Goal: Task Accomplishment & Management: Manage account settings

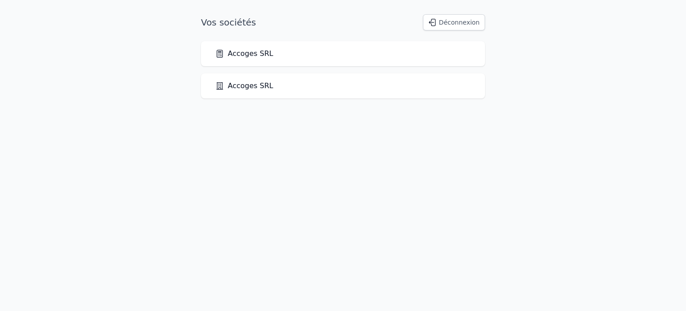
click at [240, 53] on link "Accoges SRL" at bounding box center [244, 53] width 58 height 11
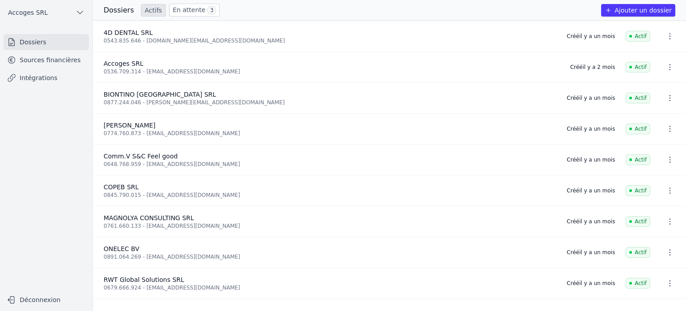
click at [50, 59] on link "Sources financières" at bounding box center [46, 60] width 85 height 16
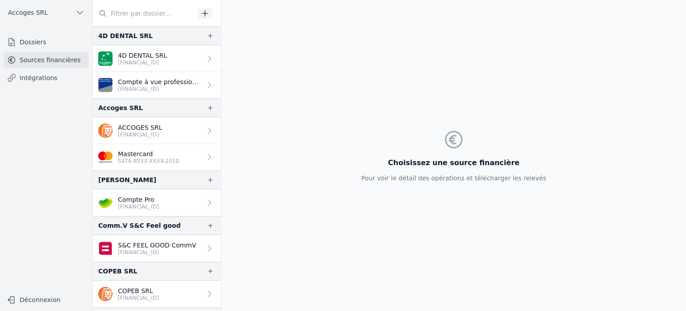
click at [131, 131] on p "BE39 3631 2205 3019" at bounding box center [140, 134] width 44 height 7
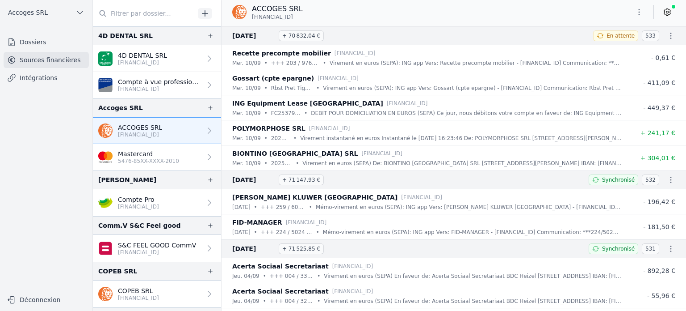
click at [277, 130] on p "POLYMORPHOSE SRL" at bounding box center [268, 128] width 73 height 11
click at [277, 127] on p "POLYMORPHOSE SRL" at bounding box center [268, 128] width 73 height 11
click at [294, 155] on p "BIONTINO EUROPE SRL" at bounding box center [295, 153] width 126 height 11
click at [668, 9] on icon at bounding box center [667, 12] width 6 height 7
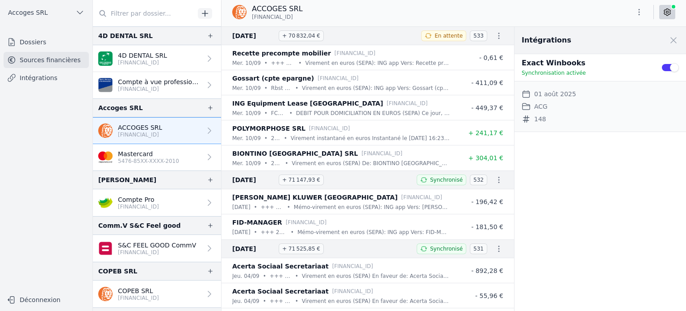
click at [668, 9] on icon at bounding box center [667, 12] width 6 height 7
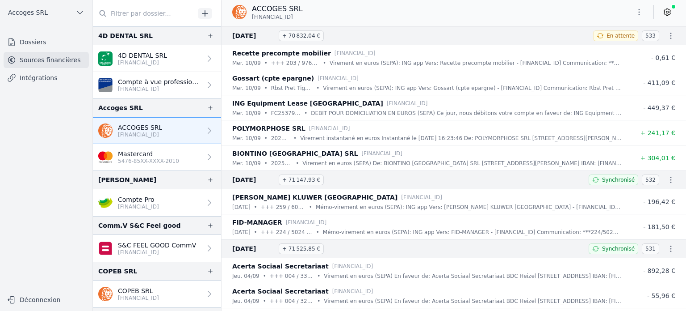
click at [36, 303] on button "Déconnexion" at bounding box center [46, 299] width 85 height 14
